Goal: Task Accomplishment & Management: Manage account settings

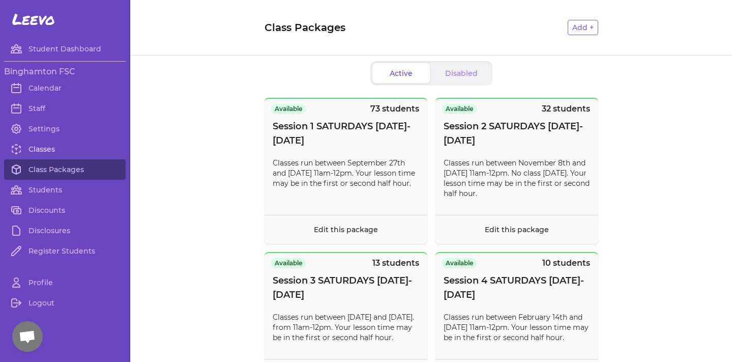
click at [46, 144] on link "Classes" at bounding box center [65, 149] width 122 height 20
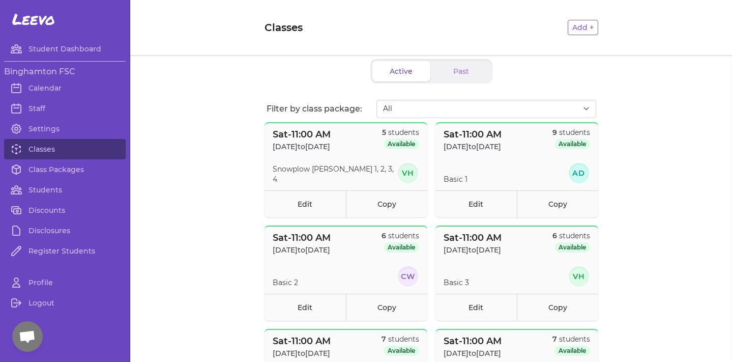
scroll to position [4, 0]
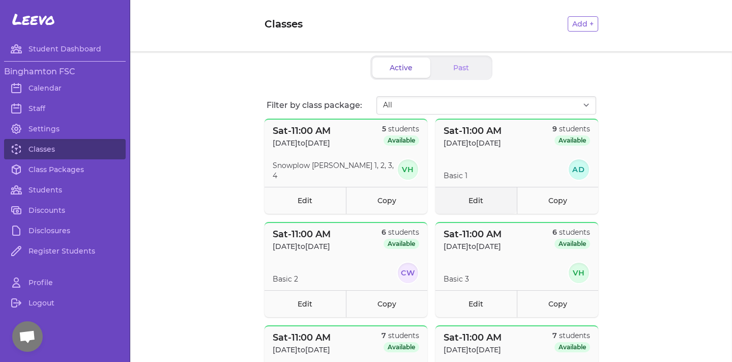
click at [476, 193] on link "Edit" at bounding box center [475, 200] width 81 height 27
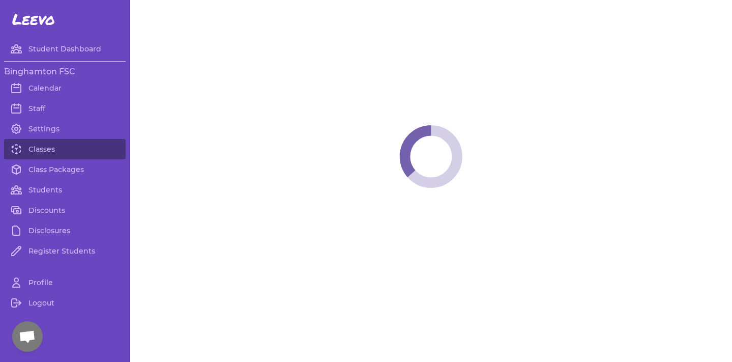
select select "6"
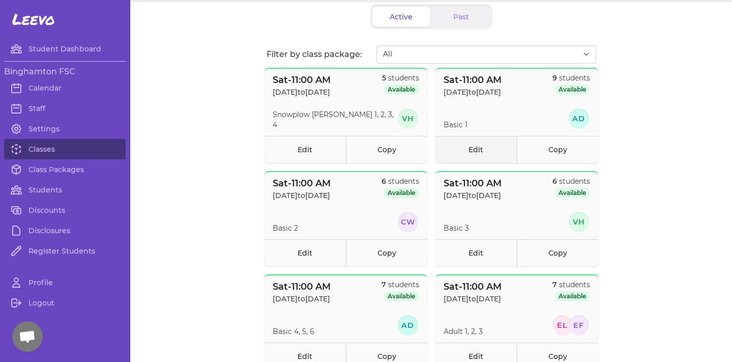
scroll to position [62, 0]
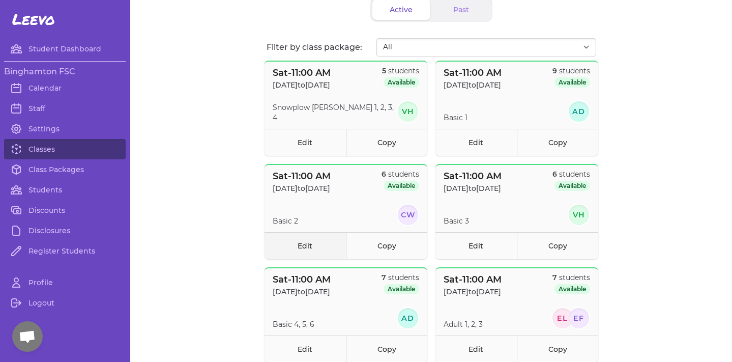
click at [290, 244] on link "Edit" at bounding box center [305, 245] width 81 height 27
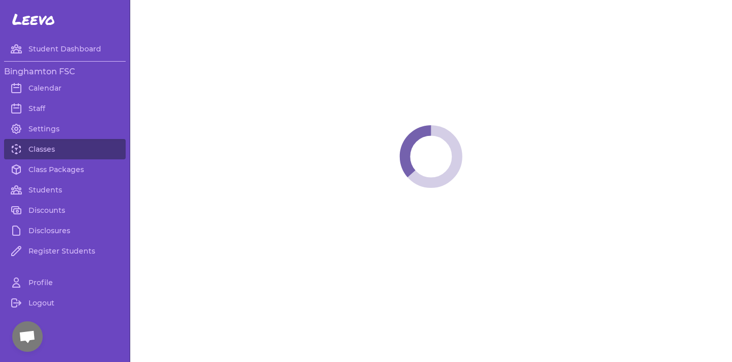
select select "6"
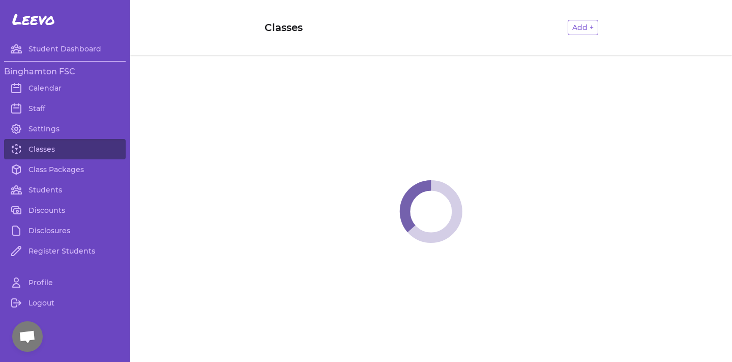
click at [223, 87] on span at bounding box center [431, 211] width 602 height 313
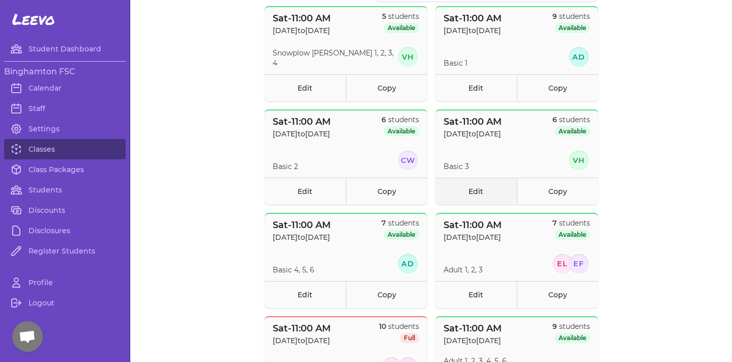
scroll to position [114, 0]
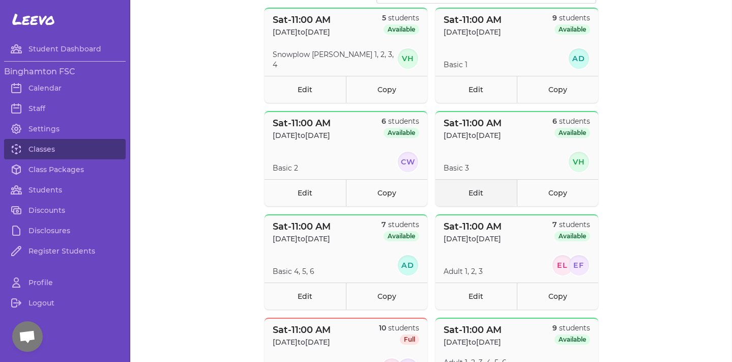
click at [472, 186] on link "Edit" at bounding box center [475, 192] width 81 height 27
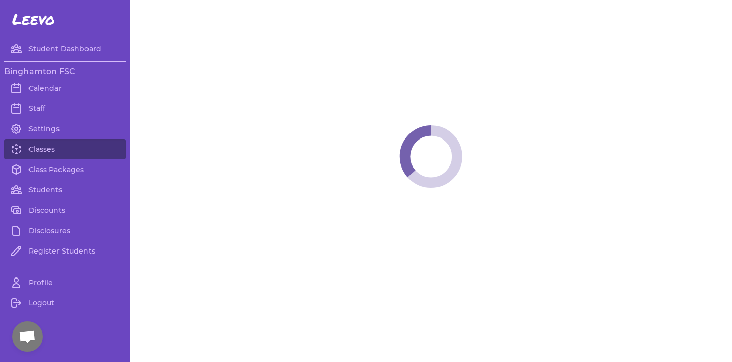
select select "6"
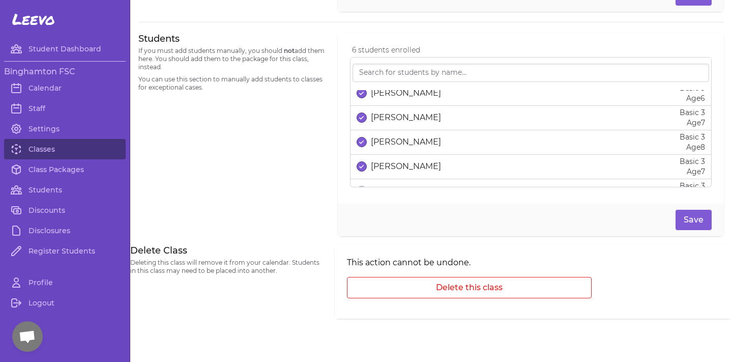
scroll to position [58, 0]
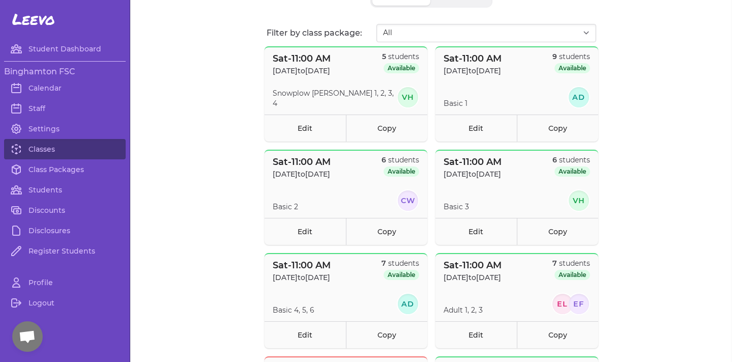
scroll to position [136, 0]
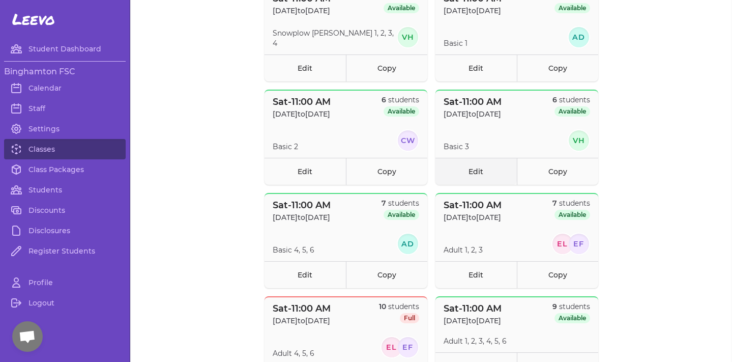
click at [478, 169] on link "Edit" at bounding box center [475, 171] width 81 height 27
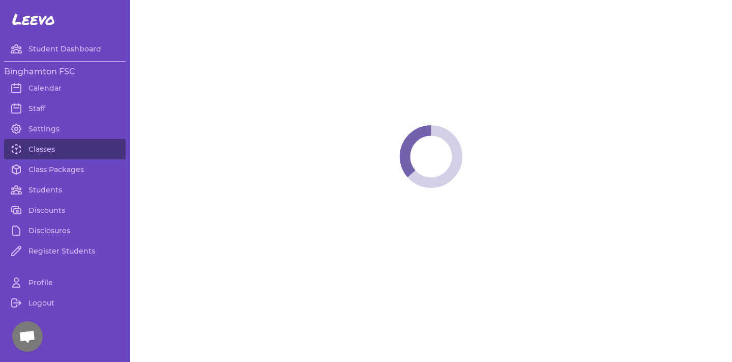
select select "6"
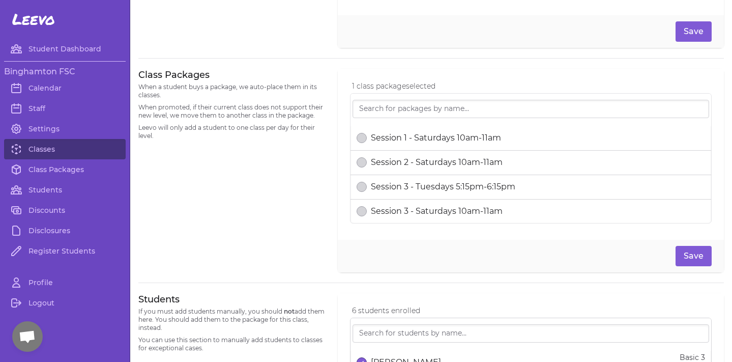
scroll to position [404, 0]
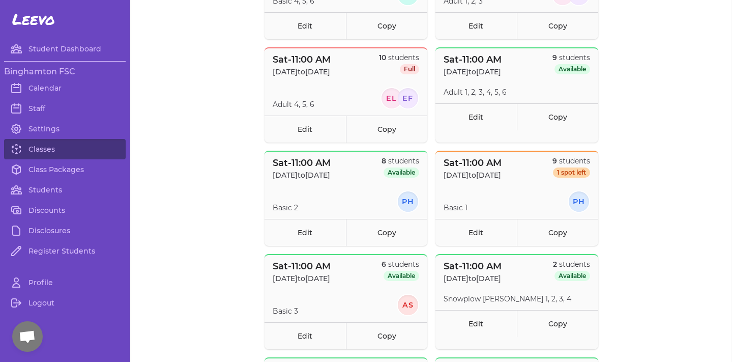
scroll to position [385, 0]
click at [296, 327] on link "Edit" at bounding box center [305, 335] width 81 height 27
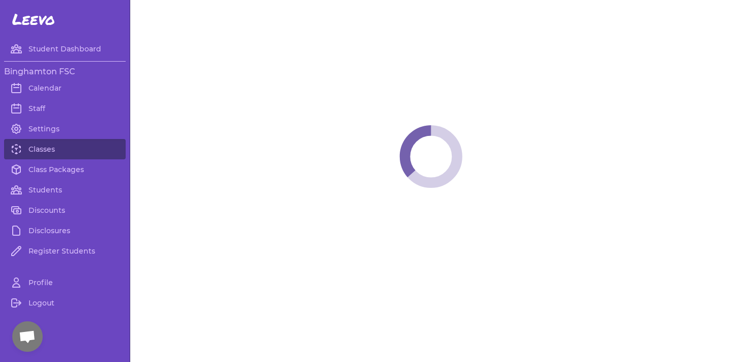
select select "6"
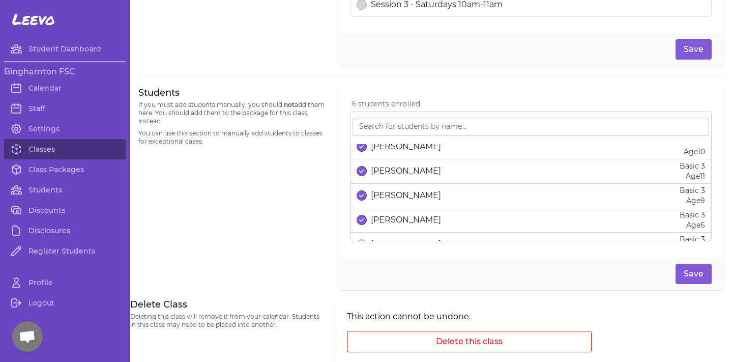
scroll to position [63, 0]
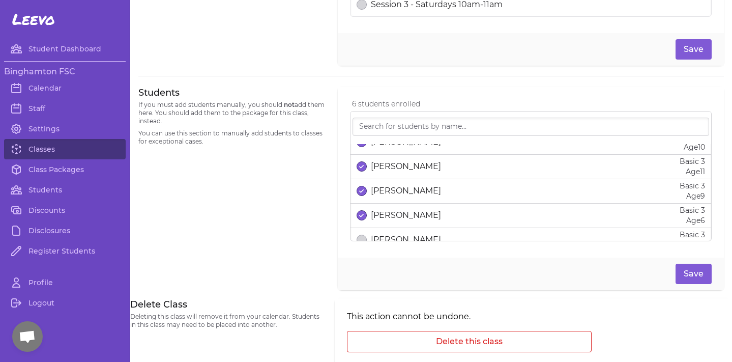
click at [363, 220] on button "select date" at bounding box center [362, 215] width 10 height 10
click at [700, 272] on button "Save" at bounding box center [694, 274] width 36 height 20
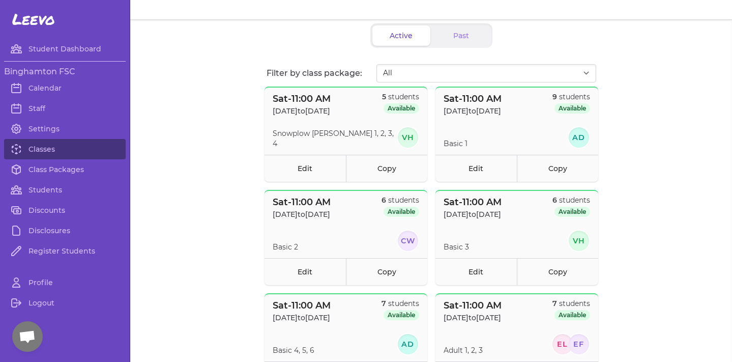
scroll to position [38, 0]
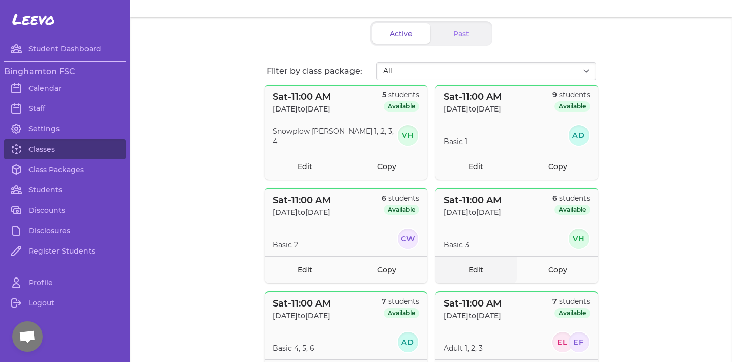
click at [483, 266] on link "Edit" at bounding box center [475, 269] width 81 height 27
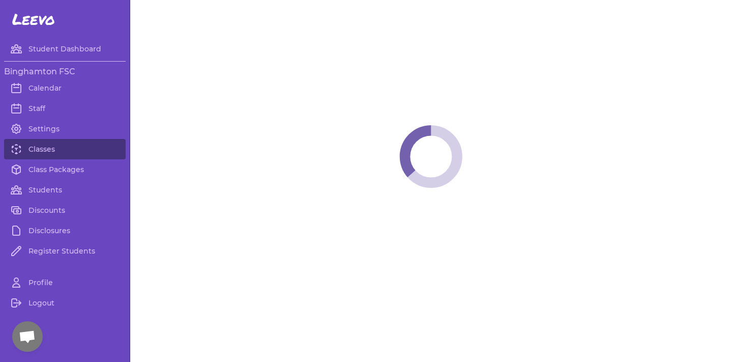
select select "6"
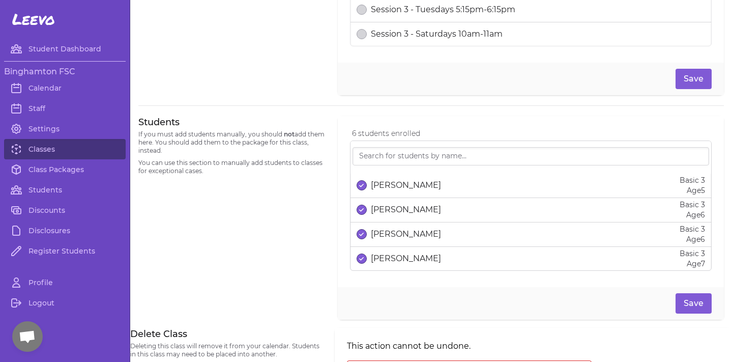
scroll to position [620, 0]
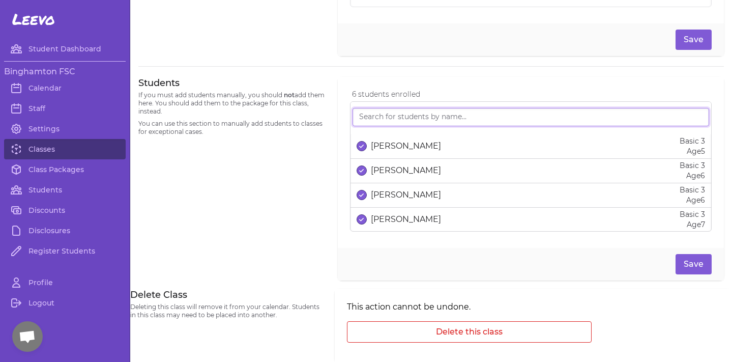
click at [433, 115] on input "search" at bounding box center [531, 117] width 357 height 18
type input "stell"
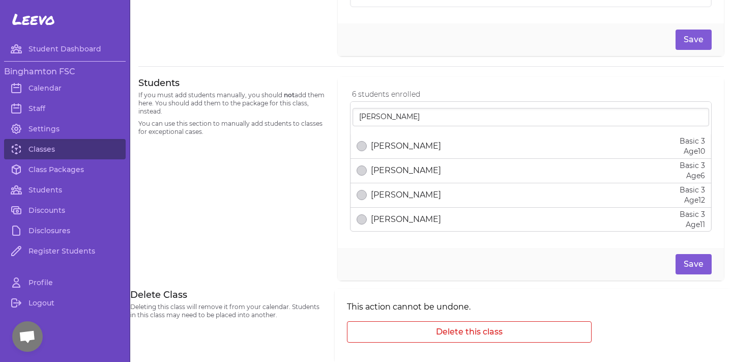
click at [425, 169] on div "Stella Qiang Basic 3 Age 6" at bounding box center [531, 170] width 348 height 20
click at [701, 268] on button "Save" at bounding box center [694, 264] width 36 height 20
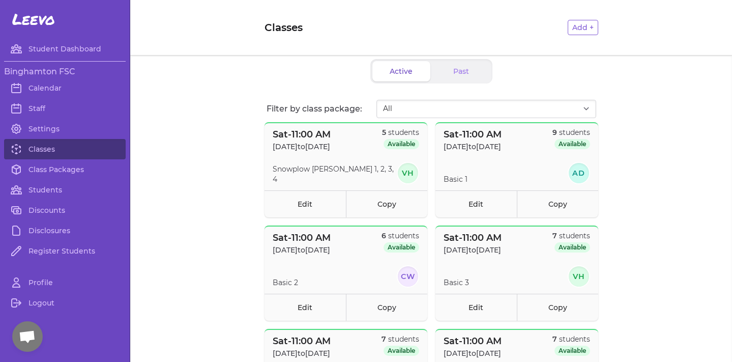
click at [305, 198] on link "Edit" at bounding box center [305, 203] width 81 height 27
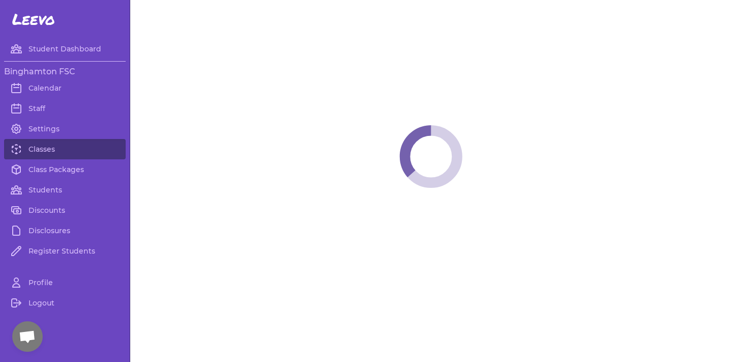
select select "6"
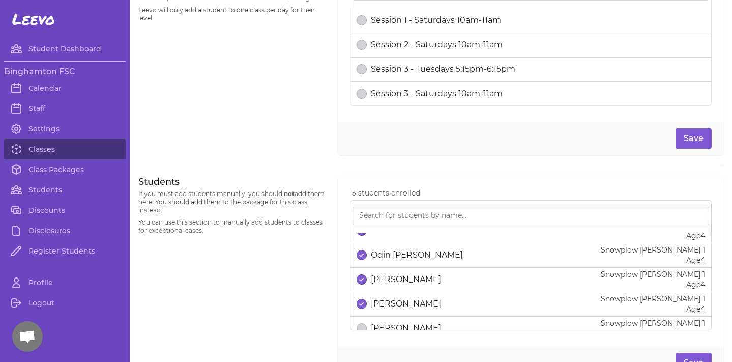
scroll to position [38, 0]
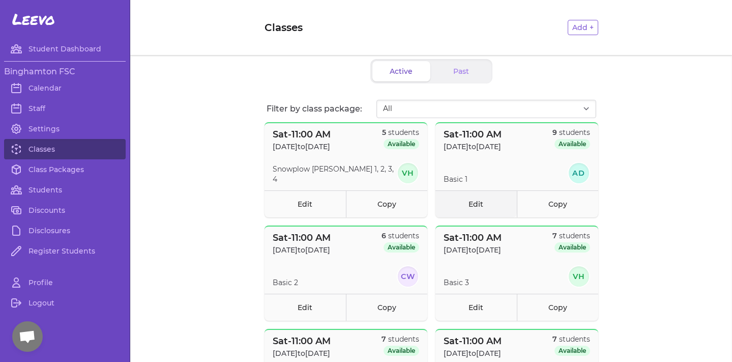
click at [480, 200] on link "Edit" at bounding box center [475, 203] width 81 height 27
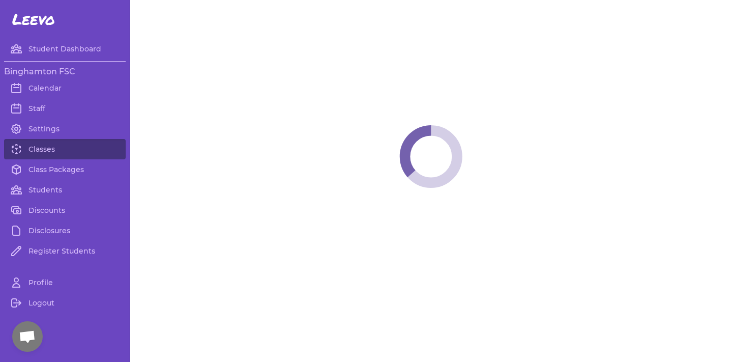
select select "6"
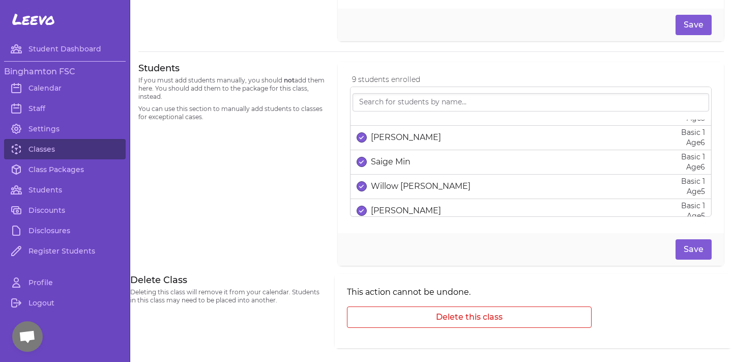
scroll to position [118, 0]
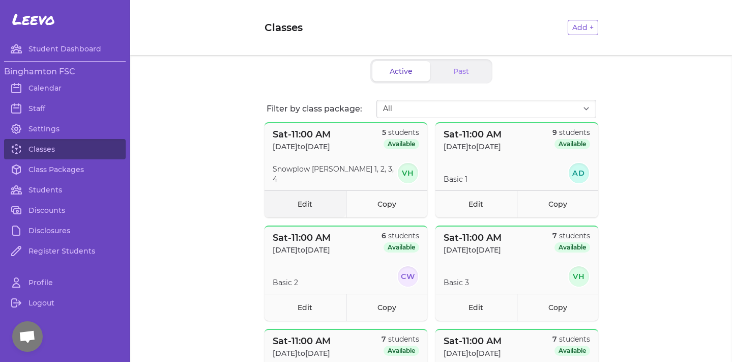
click at [308, 201] on link "Edit" at bounding box center [305, 203] width 81 height 27
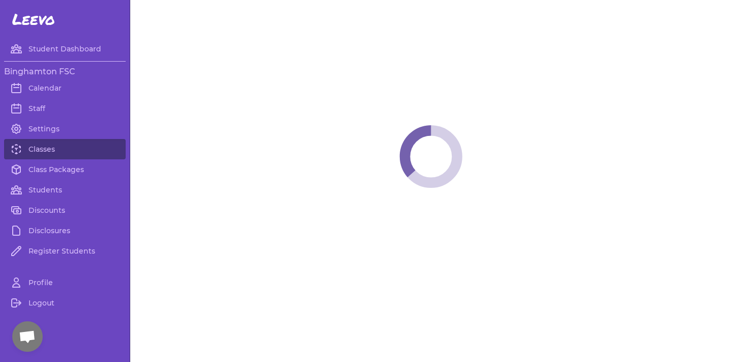
select select "6"
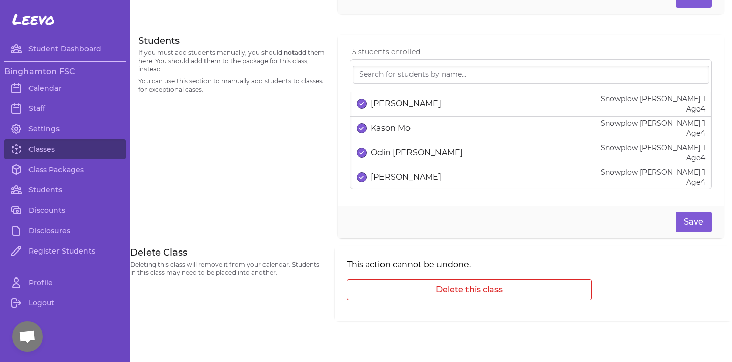
scroll to position [649, 0]
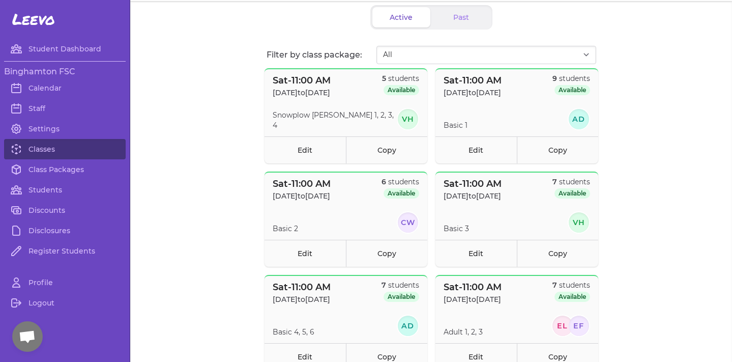
scroll to position [52, 0]
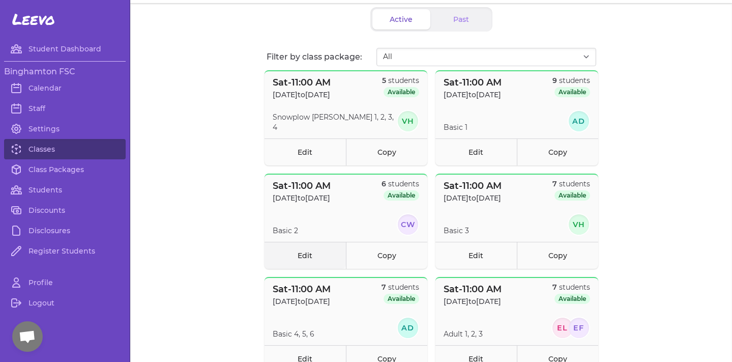
click at [310, 259] on link "Edit" at bounding box center [305, 255] width 81 height 27
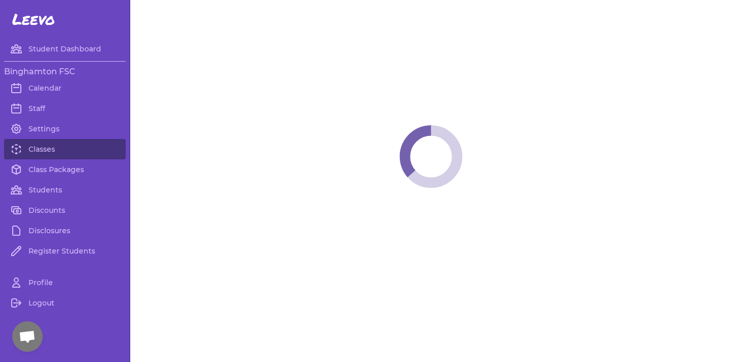
select select "6"
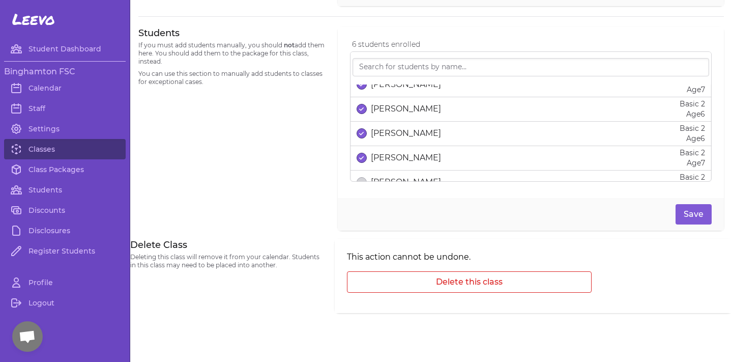
scroll to position [75, 0]
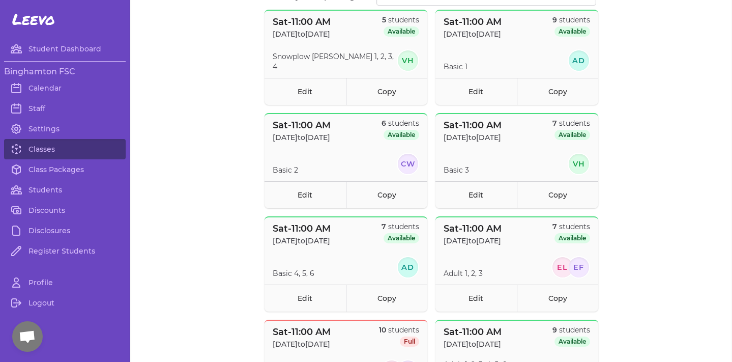
scroll to position [113, 0]
click at [462, 192] on link "Edit" at bounding box center [475, 193] width 81 height 27
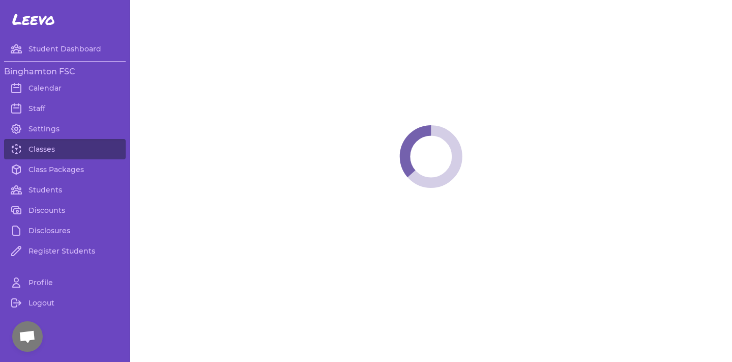
select select "6"
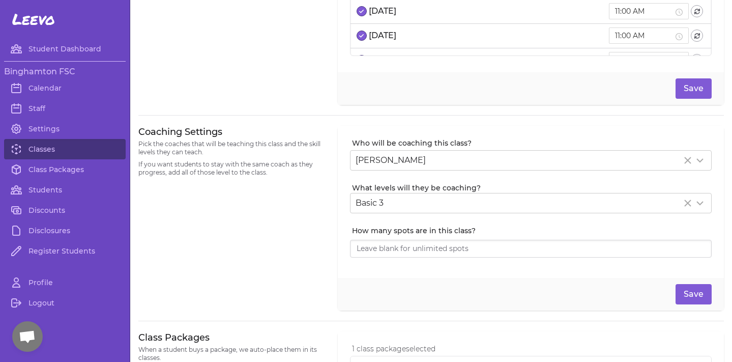
scroll to position [139, 0]
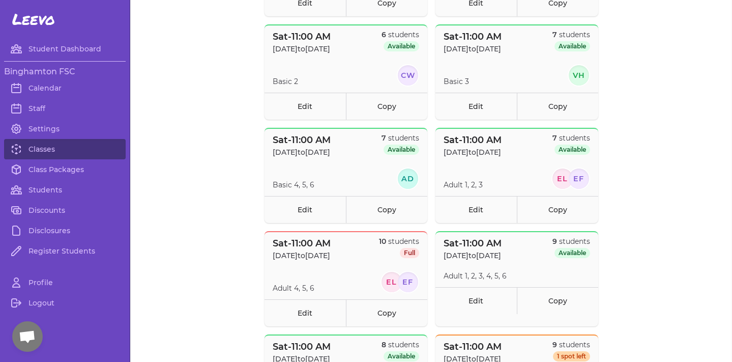
scroll to position [205, 0]
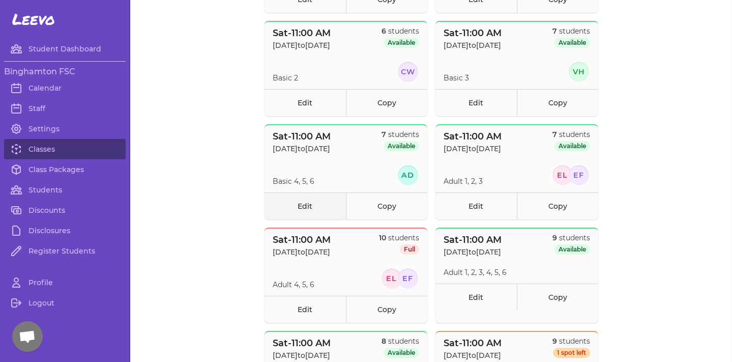
click at [305, 206] on link "Edit" at bounding box center [305, 205] width 81 height 27
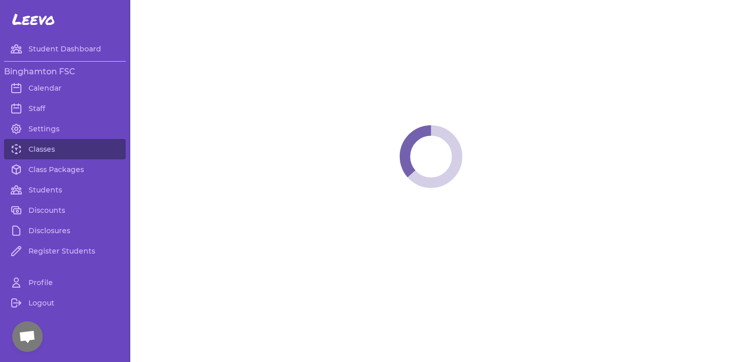
select select "6"
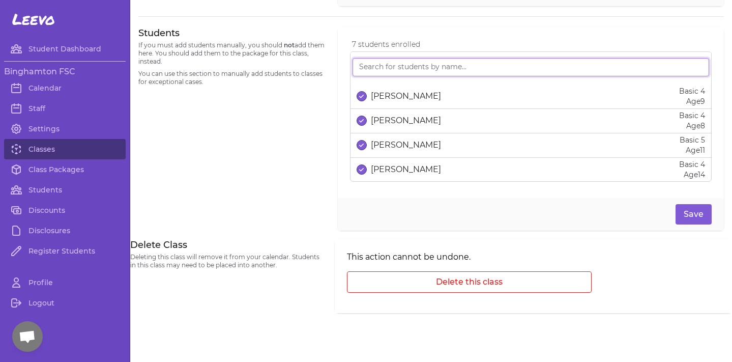
click at [415, 68] on input "search" at bounding box center [531, 67] width 357 height 18
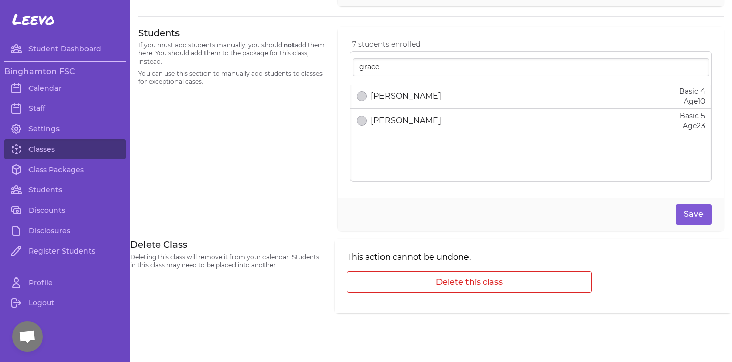
drag, startPoint x: 415, startPoint y: 68, endPoint x: 325, endPoint y: 116, distance: 102.6
click at [325, 116] on div "Students If you must add students manually, you should not add them here. You s…" at bounding box center [231, 128] width 187 height 203
click at [389, 69] on input "grace" at bounding box center [531, 67] width 357 height 18
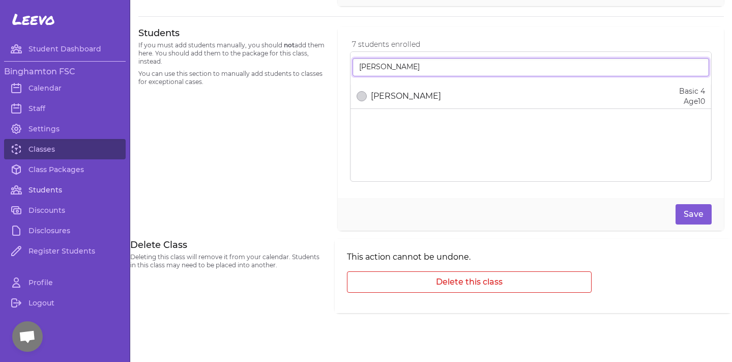
type input "gracie p"
click at [55, 188] on link "Students" at bounding box center [65, 190] width 122 height 20
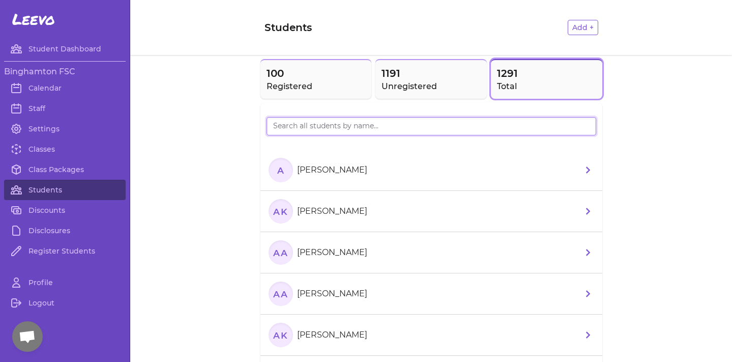
click at [305, 120] on input "search" at bounding box center [432, 126] width 330 height 18
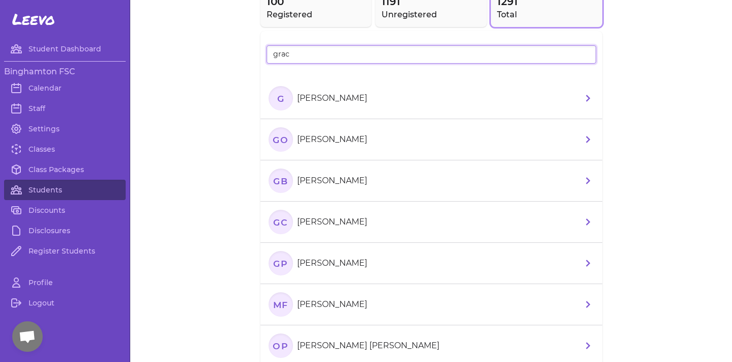
scroll to position [84, 0]
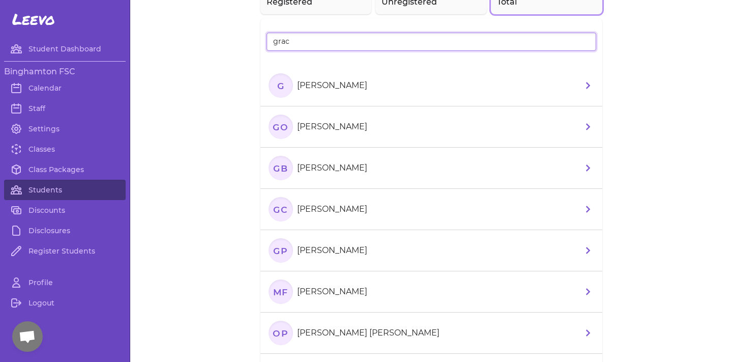
type input "grac"
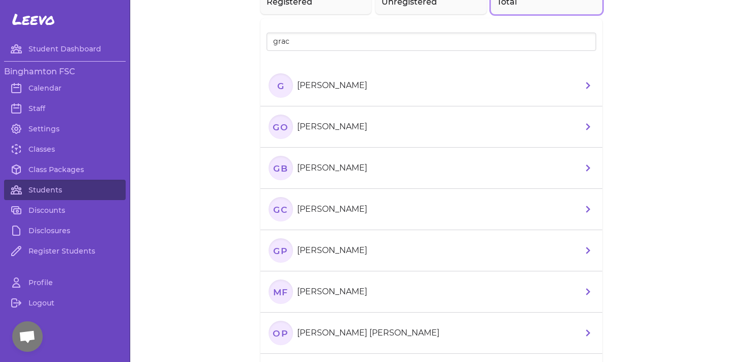
click at [319, 243] on section "GP Gracie Perry" at bounding box center [320, 250] width 103 height 24
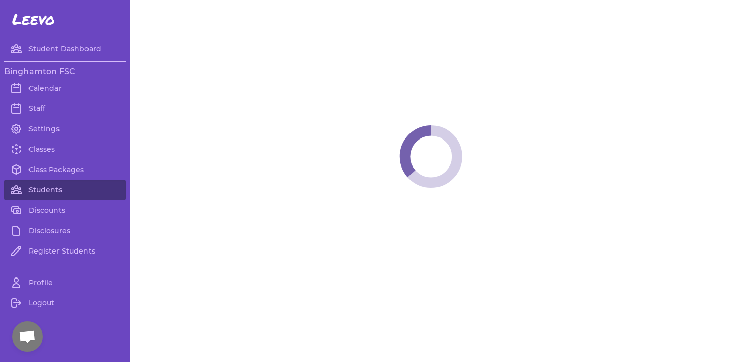
select select "NY"
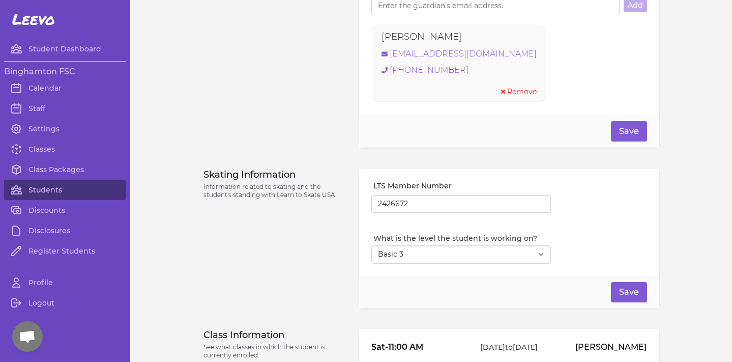
scroll to position [842, 0]
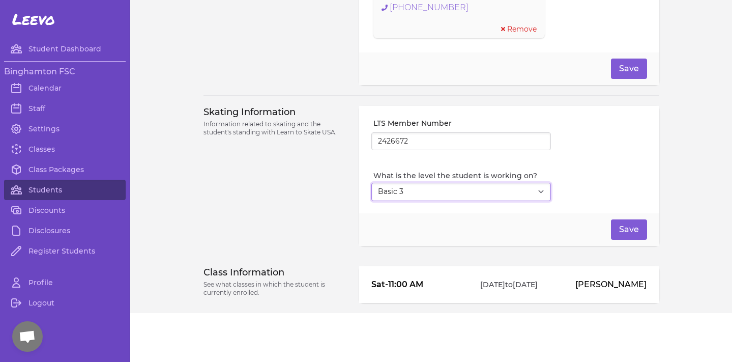
select select "4"
click at [642, 229] on button "Save" at bounding box center [629, 229] width 36 height 20
click at [54, 192] on link "Students" at bounding box center [65, 190] width 122 height 20
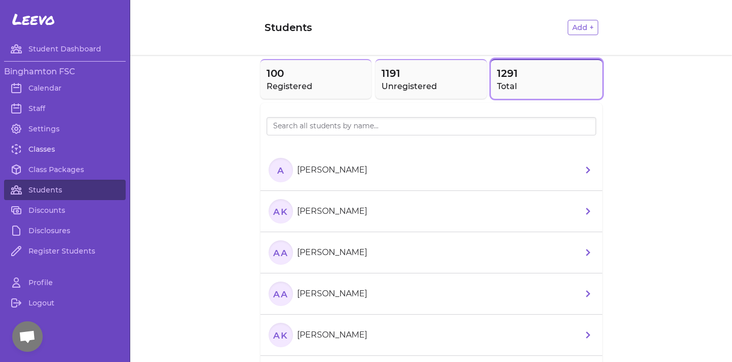
click at [47, 148] on link "Classes" at bounding box center [65, 149] width 122 height 20
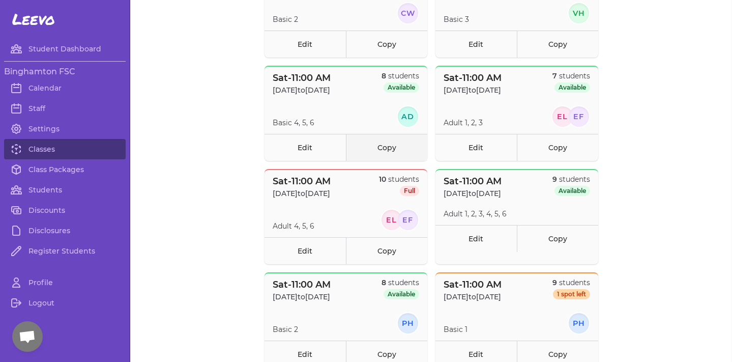
scroll to position [287, 0]
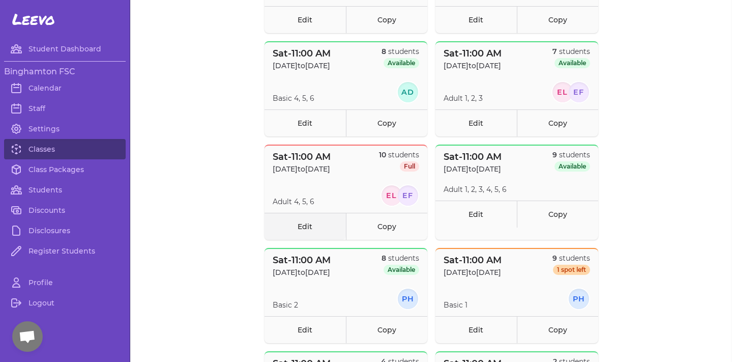
click at [311, 232] on link "Edit" at bounding box center [305, 226] width 81 height 27
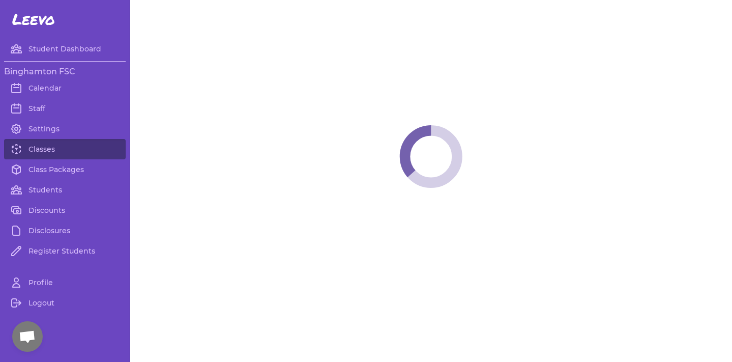
select select "6"
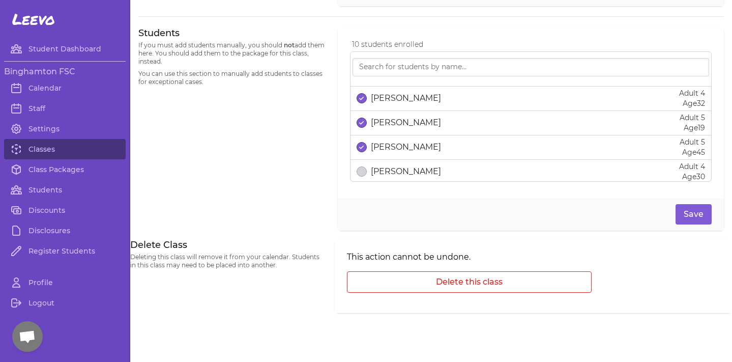
scroll to position [170, 0]
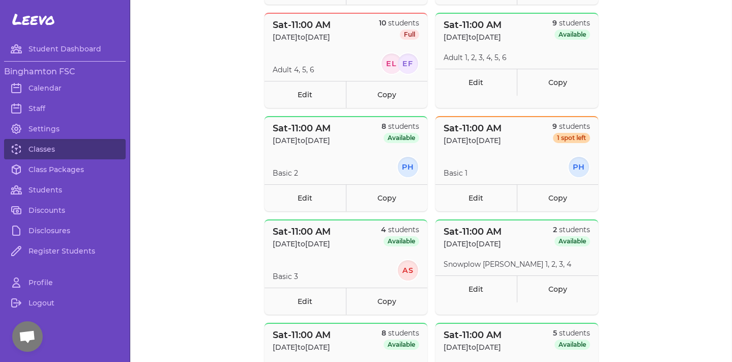
scroll to position [420, 0]
click at [479, 201] on link "Edit" at bounding box center [475, 197] width 81 height 27
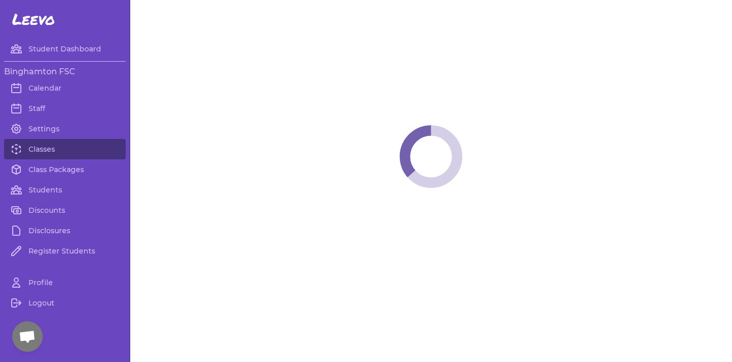
select select "6"
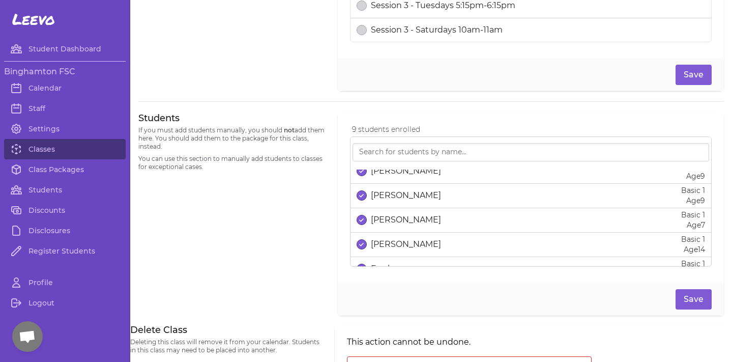
scroll to position [13, 0]
